Goal: Task Accomplishment & Management: Manage account settings

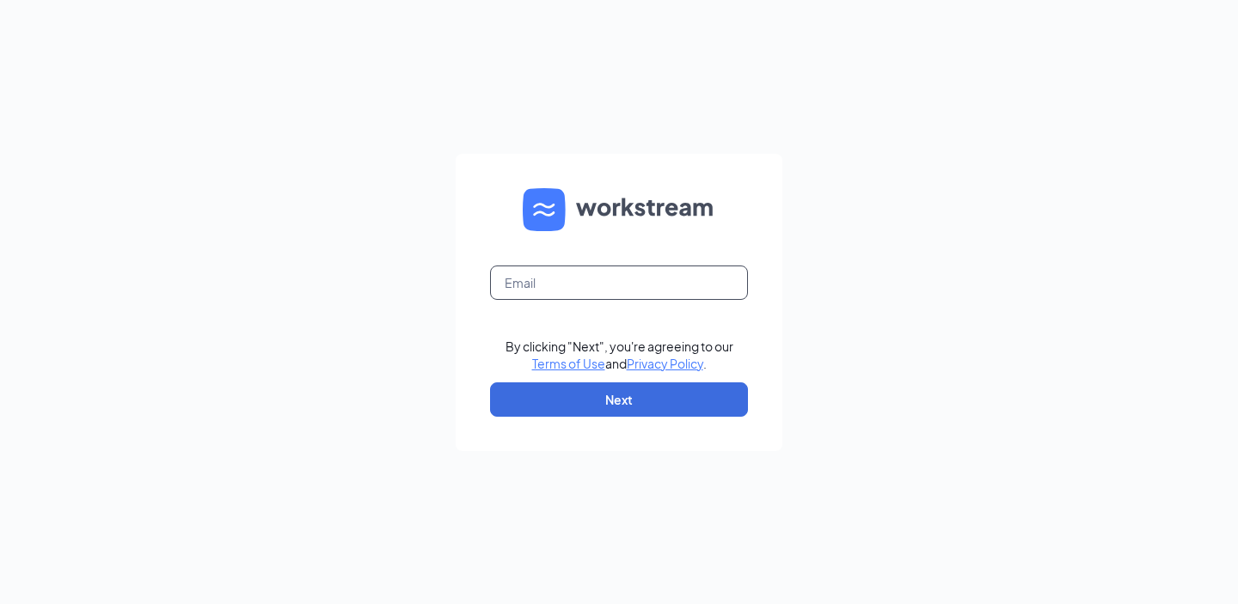
click at [646, 274] on input "text" at bounding box center [619, 283] width 258 height 34
type input "frontcounteroperations@cfarazorbackroad.com"
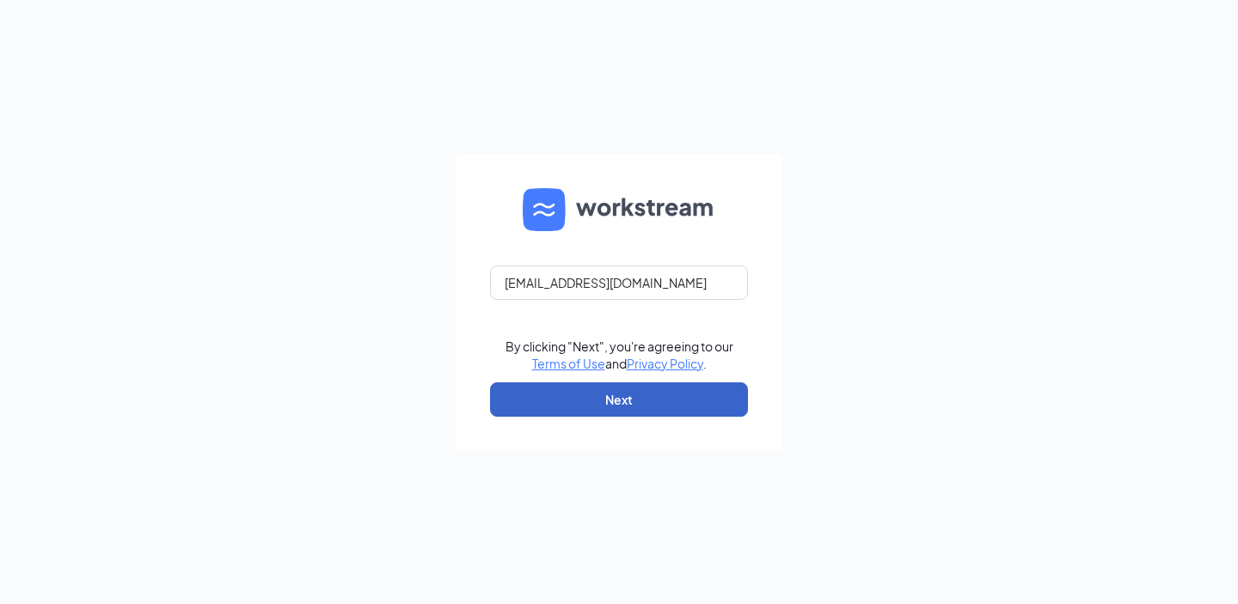
click at [630, 400] on button "Next" at bounding box center [619, 400] width 258 height 34
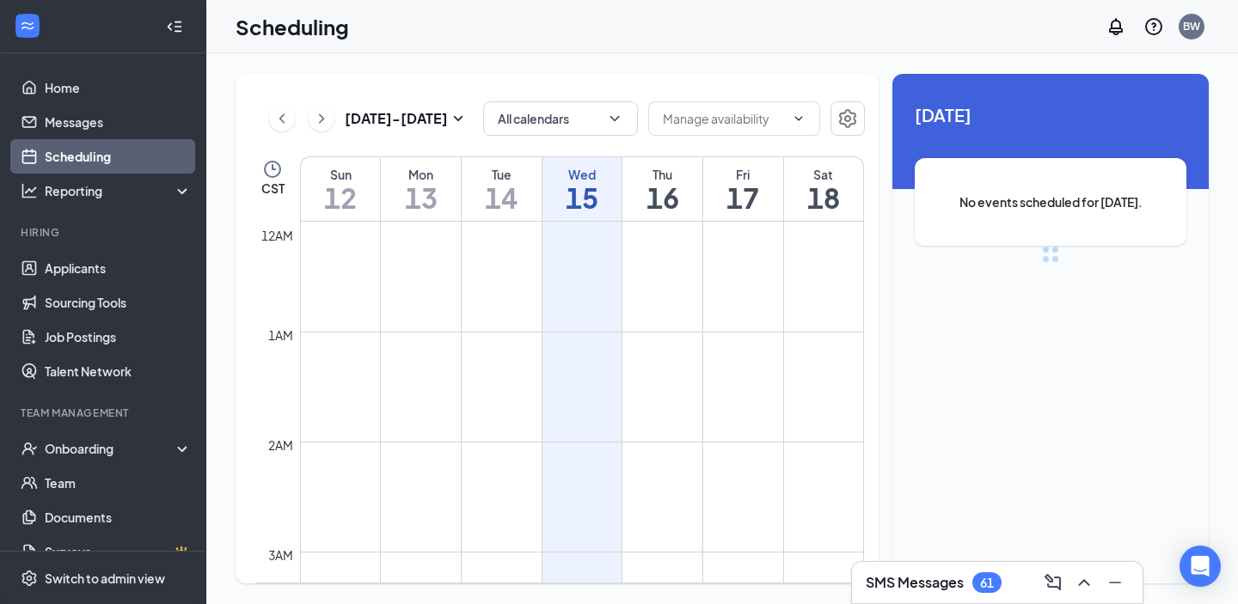
scroll to position [845, 0]
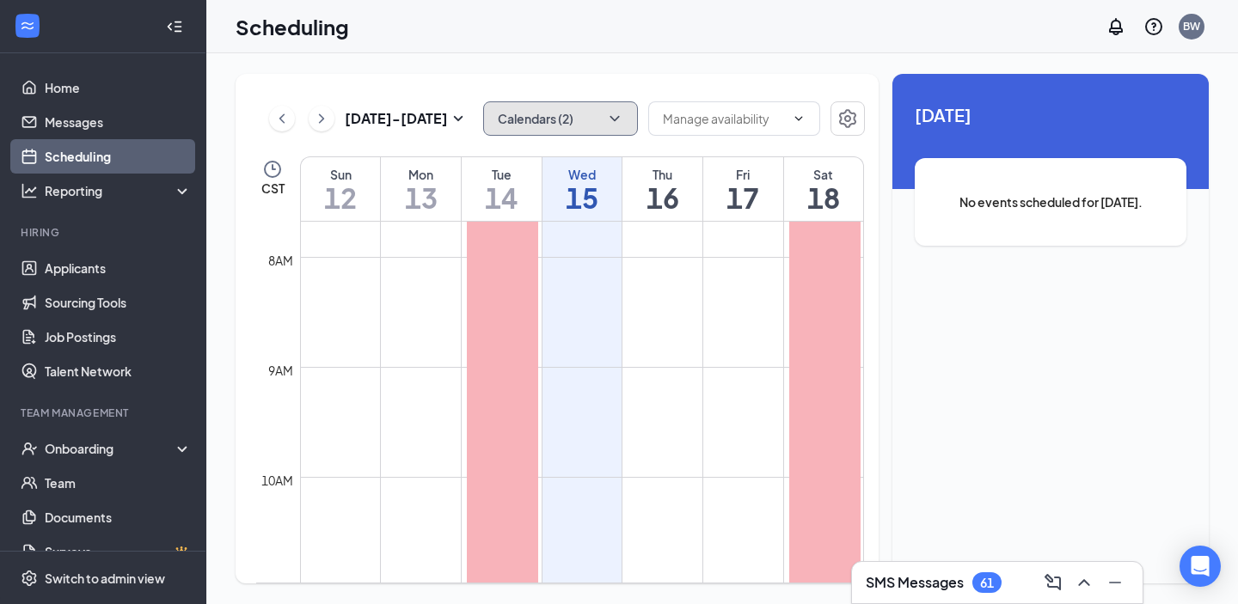
click at [530, 115] on button "Calendars (2)" at bounding box center [560, 118] width 155 height 34
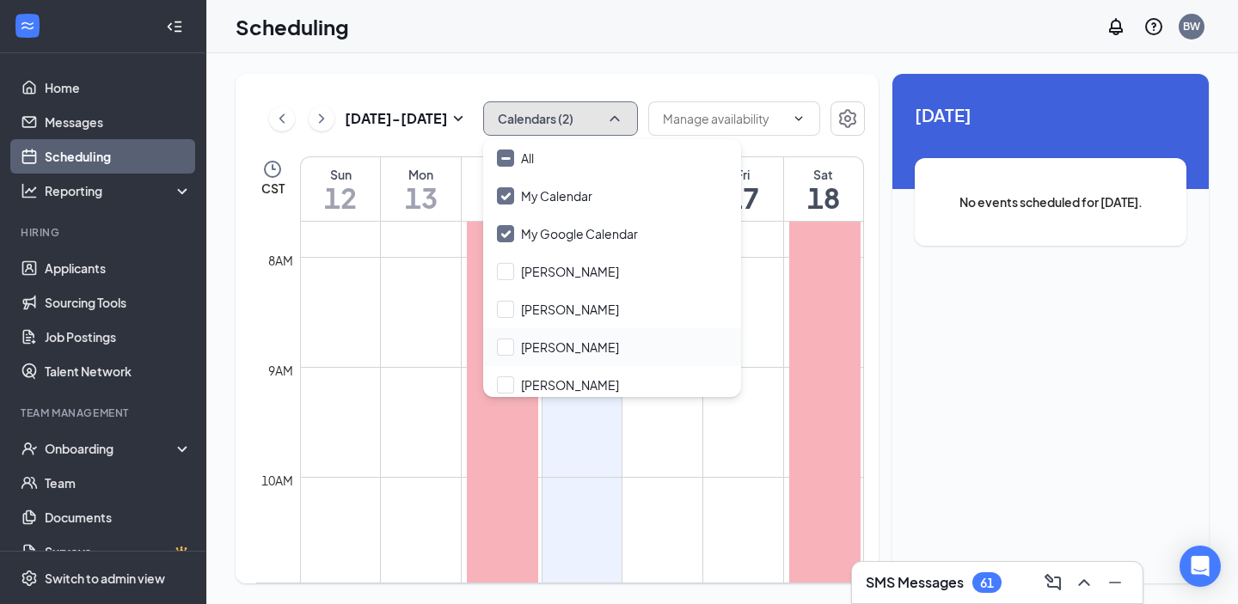
scroll to position [120, 0]
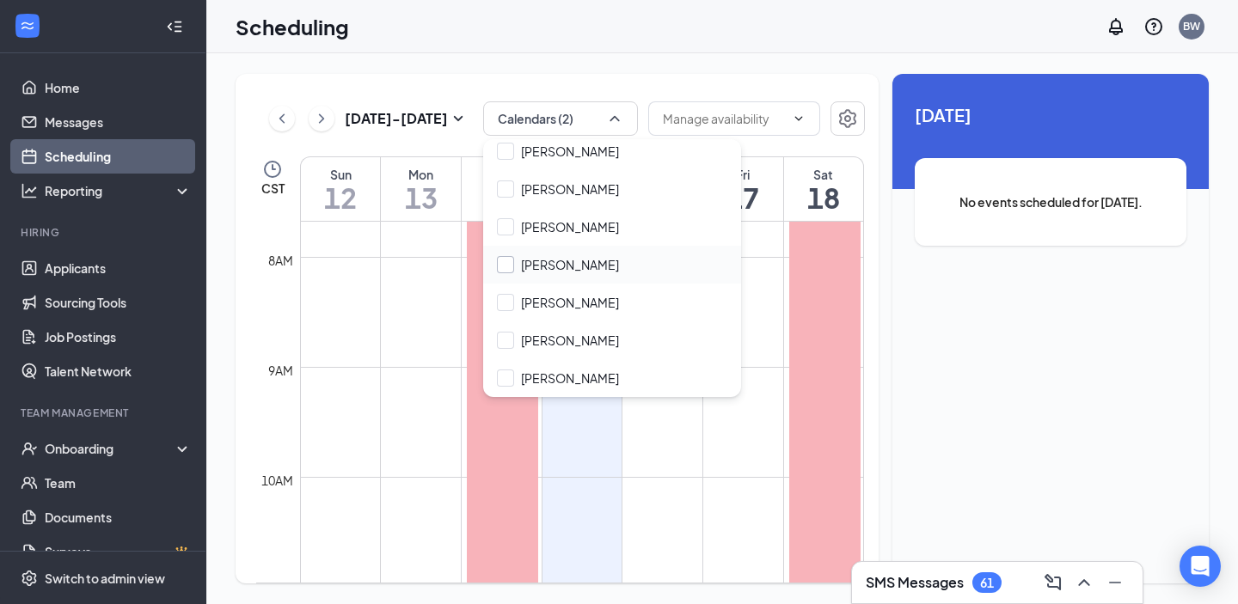
click at [503, 271] on input "Kelli Simecka-Spitz" at bounding box center [558, 264] width 122 height 17
checkbox input "true"
click at [521, 121] on button "Calendars (3)" at bounding box center [560, 118] width 155 height 34
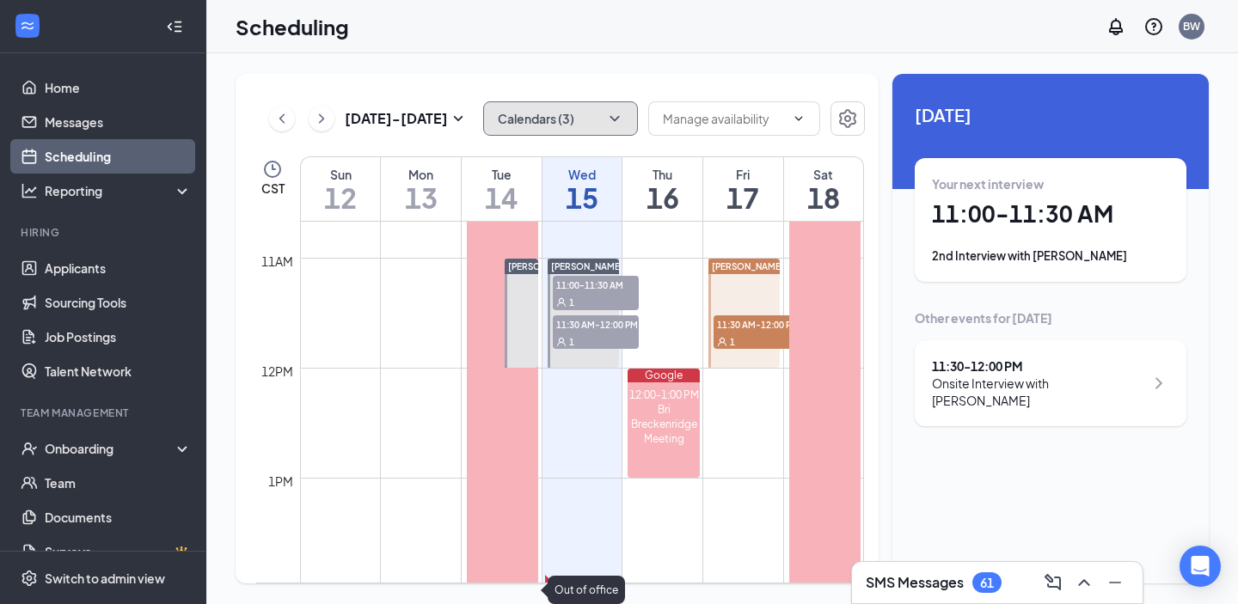
scroll to position [1190, 0]
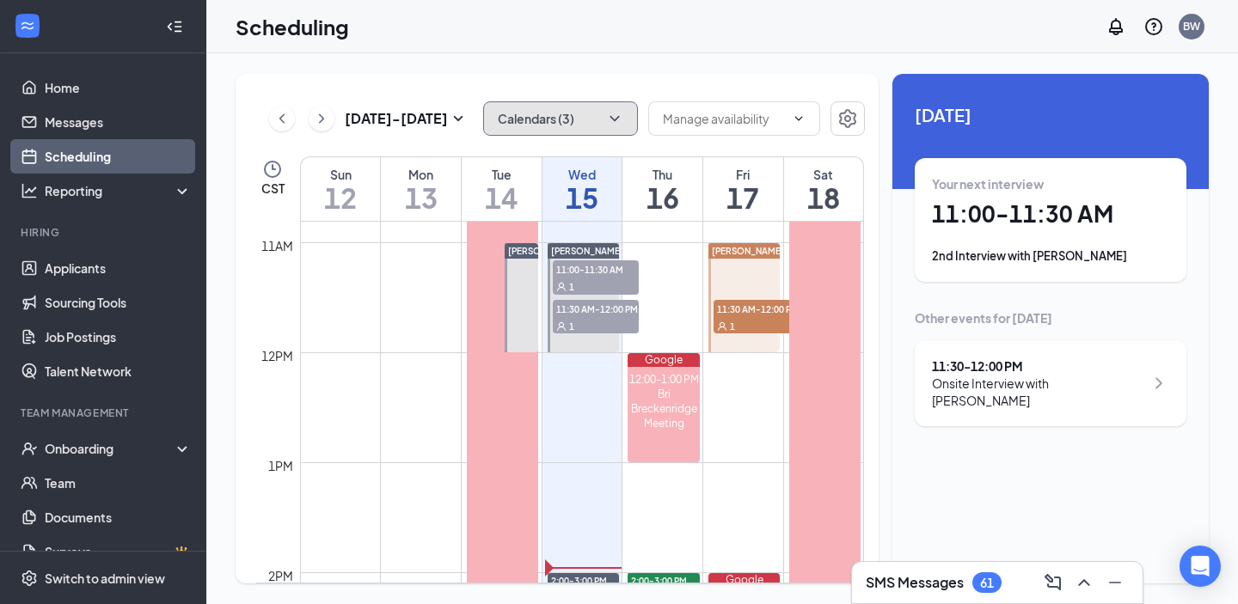
click at [747, 310] on span "11:30 AM-12:00 PM" at bounding box center [757, 308] width 86 height 17
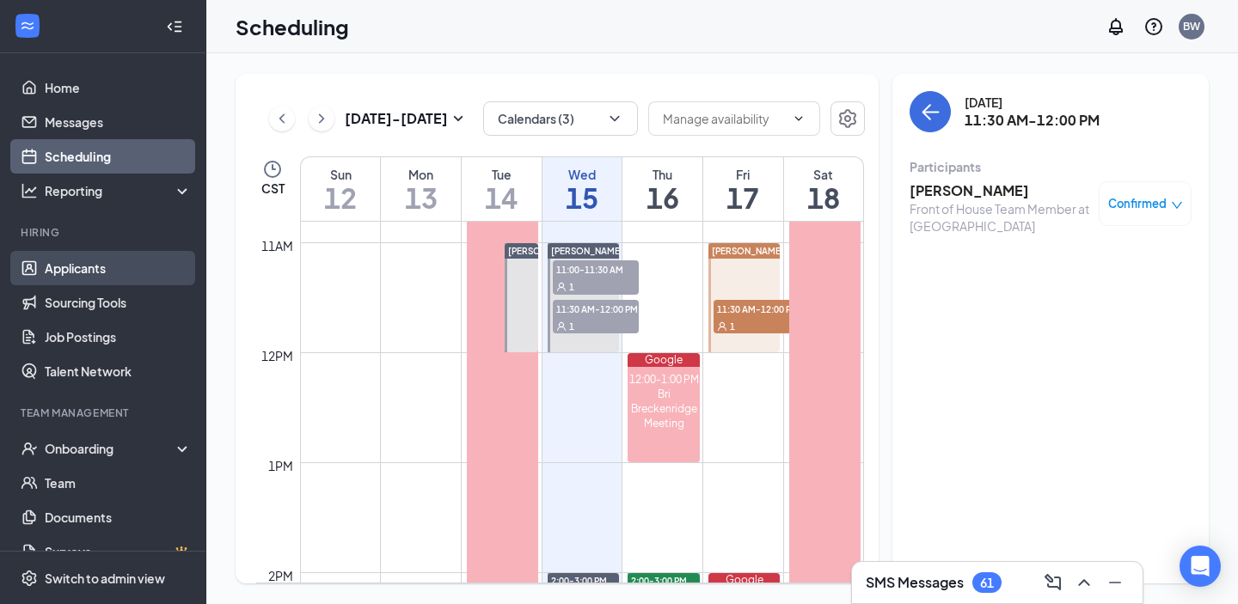
click at [93, 261] on link "Applicants" at bounding box center [118, 268] width 147 height 34
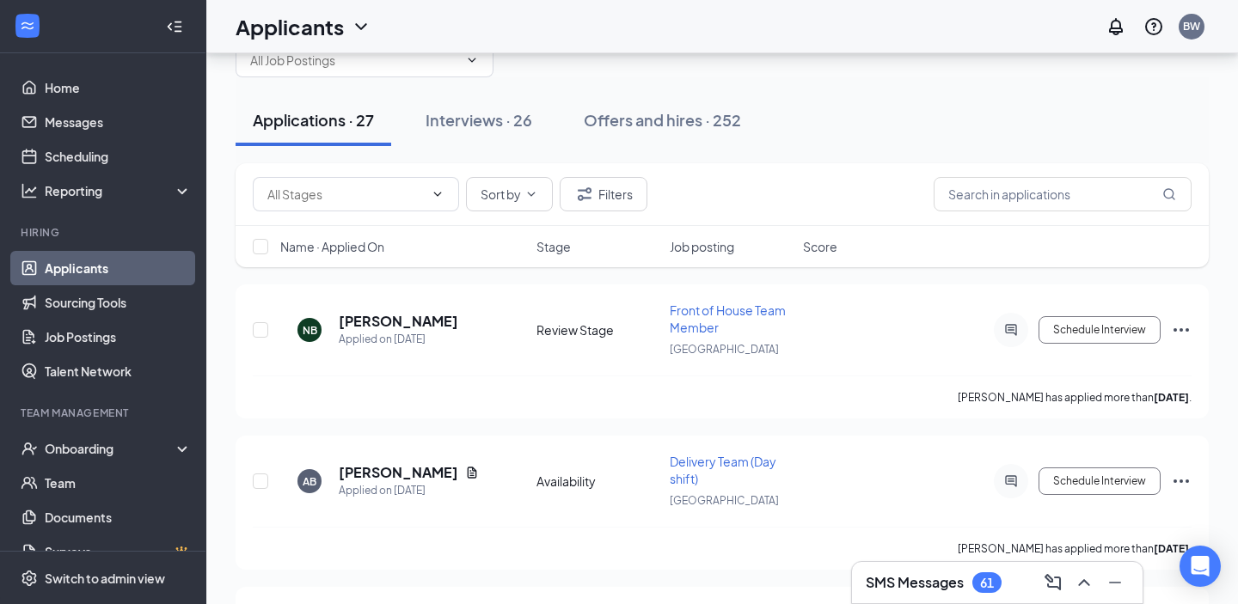
scroll to position [44, 0]
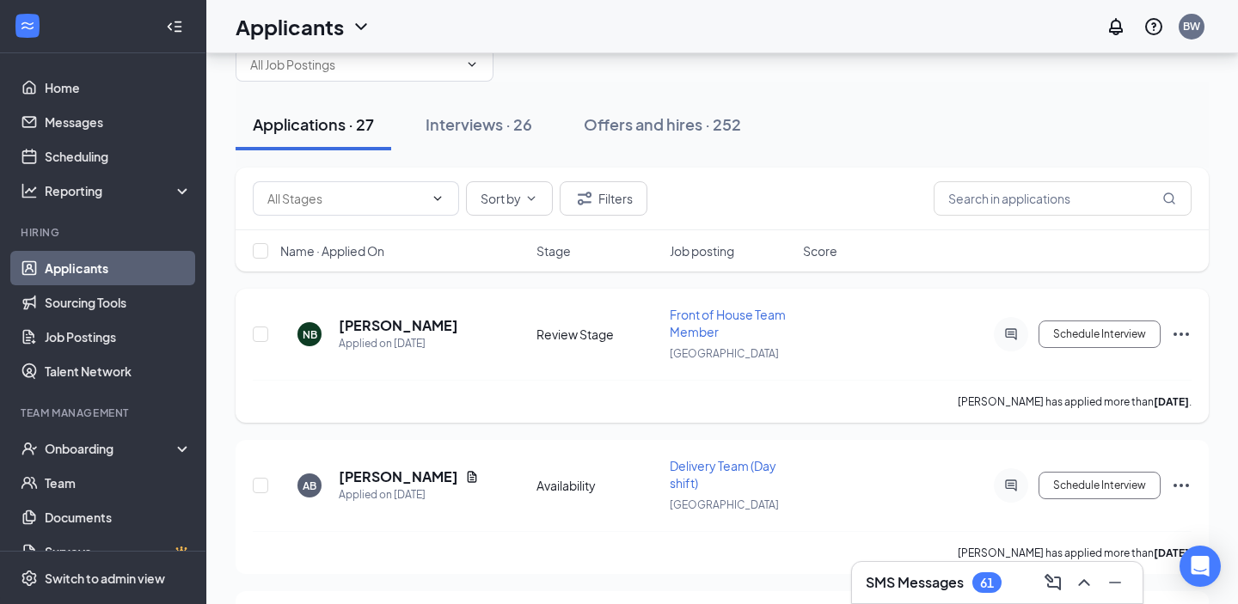
click at [426, 328] on div "NB Nadia Bongo Applied on Oct 6" at bounding box center [403, 334] width 246 height 36
click at [402, 323] on h5 "Nadia Bongo" at bounding box center [398, 325] width 119 height 19
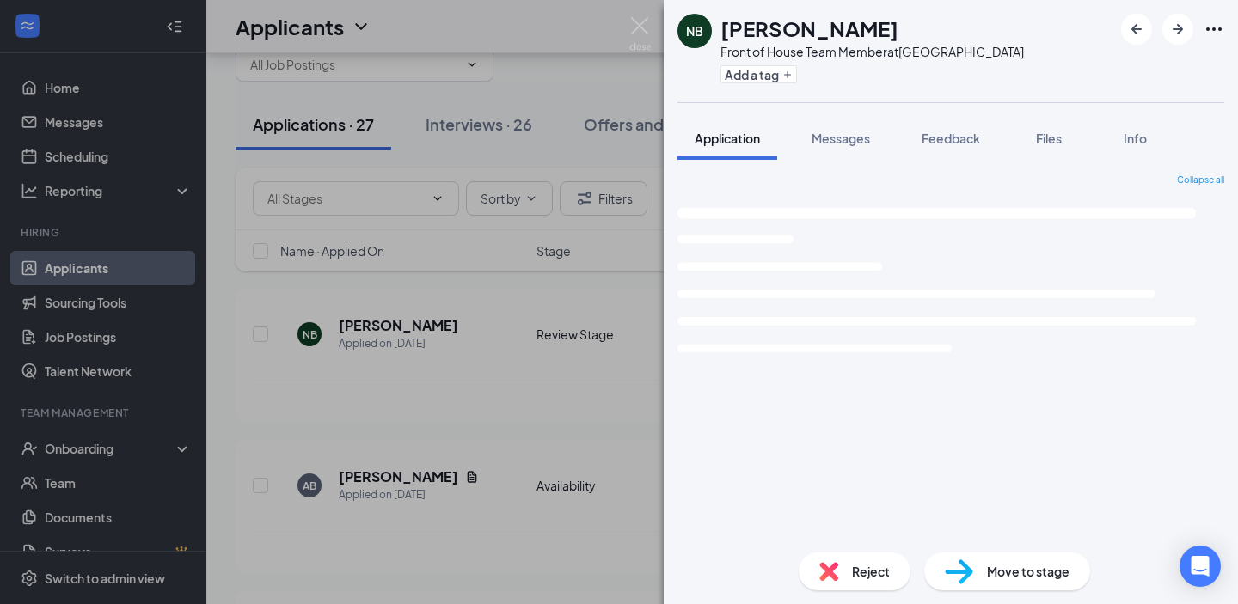
click at [370, 331] on div "NB Nadia Bongo Front of House Team Member at Razorback Road Add a tag Applicati…" at bounding box center [619, 302] width 1238 height 604
